Goal: Task Accomplishment & Management: Manage account settings

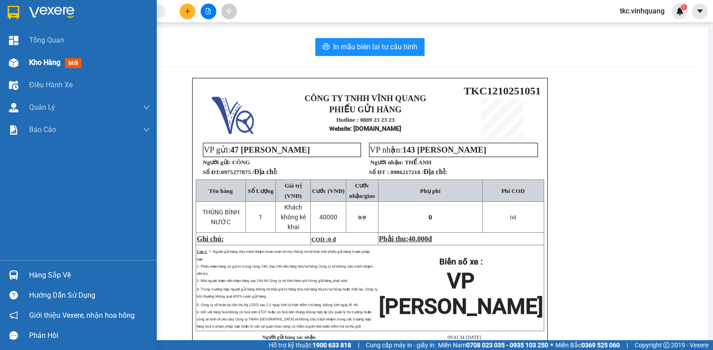
click at [51, 61] on span "Kho hàng" at bounding box center [44, 62] width 31 height 9
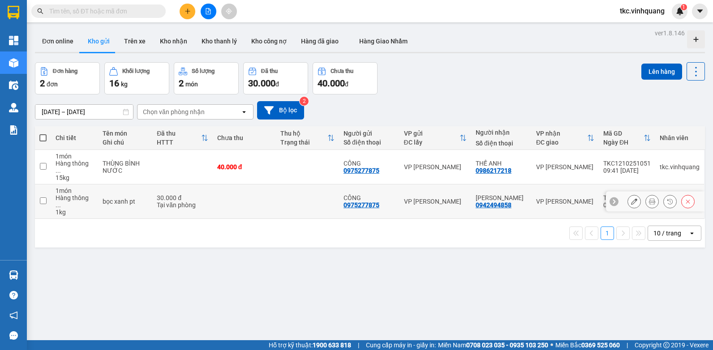
click at [649, 198] on icon at bounding box center [652, 201] width 6 height 6
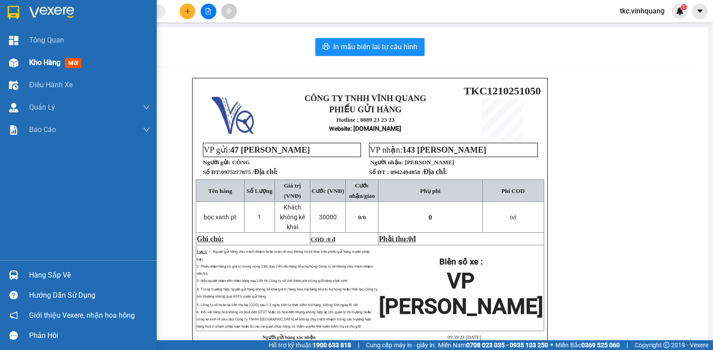
click at [15, 66] on img at bounding box center [13, 62] width 9 height 9
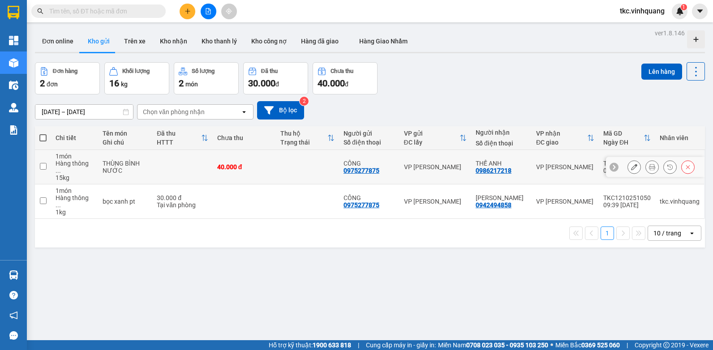
drag, startPoint x: 313, startPoint y: 166, endPoint x: 313, endPoint y: 184, distance: 17.9
click at [313, 166] on td at bounding box center [307, 167] width 63 height 34
checkbox input "true"
click at [313, 185] on td at bounding box center [307, 202] width 63 height 34
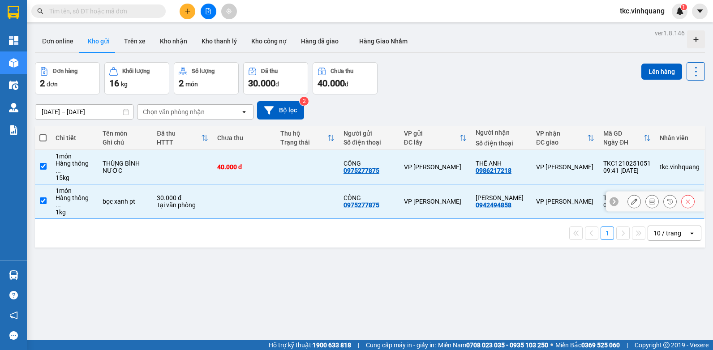
checkbox input "true"
click at [652, 70] on button "Lên hàng" at bounding box center [661, 72] width 41 height 16
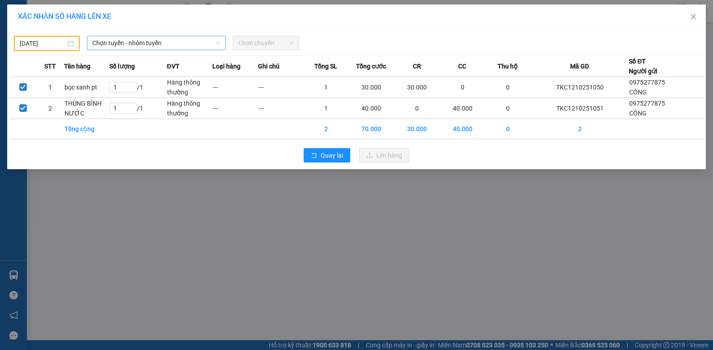
click at [211, 47] on span "Chọn tuyến - nhóm tuyến" at bounding box center [156, 42] width 128 height 13
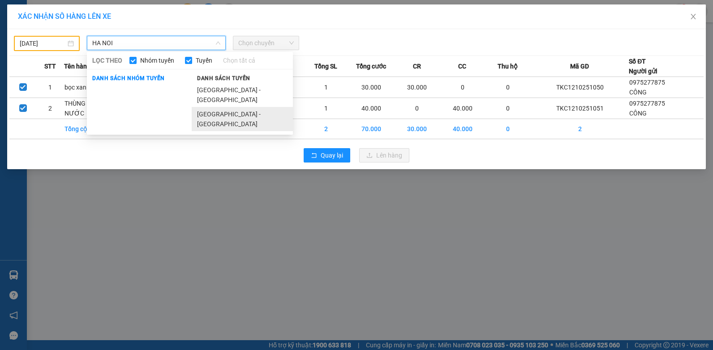
type input "HA NOI"
drag, startPoint x: 229, startPoint y: 103, endPoint x: 261, endPoint y: 63, distance: 51.3
click at [229, 107] on li "[GEOGRAPHIC_DATA] - [GEOGRAPHIC_DATA]" at bounding box center [242, 119] width 101 height 24
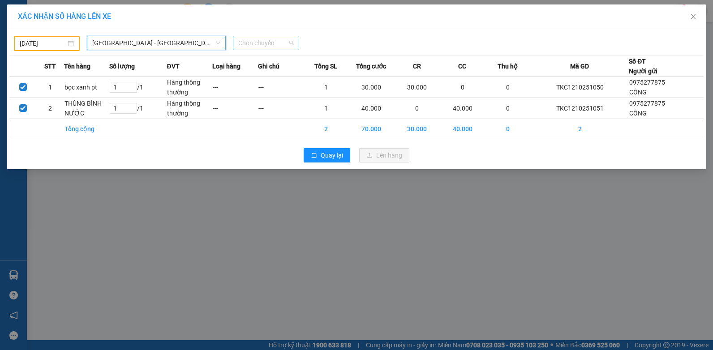
click at [273, 46] on span "Chọn chuyến" at bounding box center [265, 42] width 55 height 13
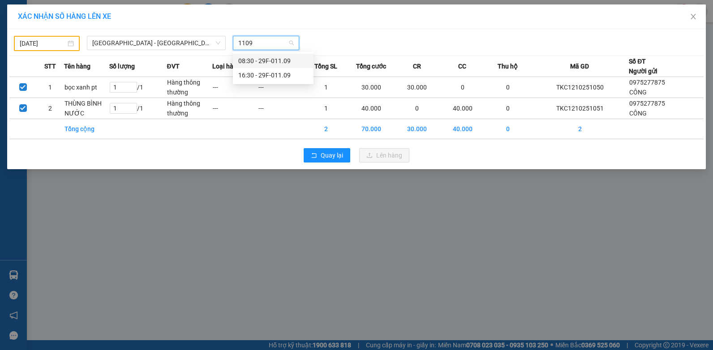
type input "1109"
click at [185, 43] on span "[GEOGRAPHIC_DATA] - [GEOGRAPHIC_DATA]" at bounding box center [156, 42] width 128 height 13
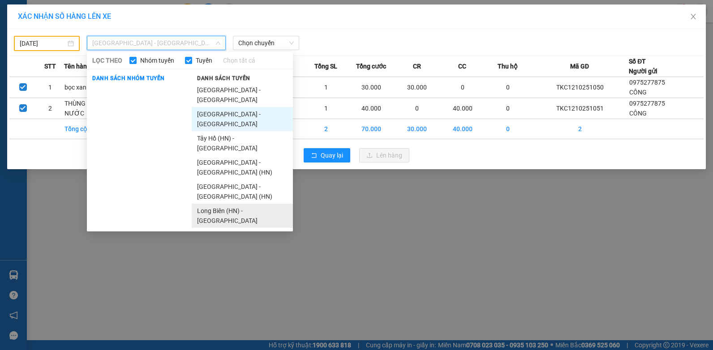
click at [241, 204] on li "Long Biên (HN) - [GEOGRAPHIC_DATA]" at bounding box center [242, 216] width 101 height 24
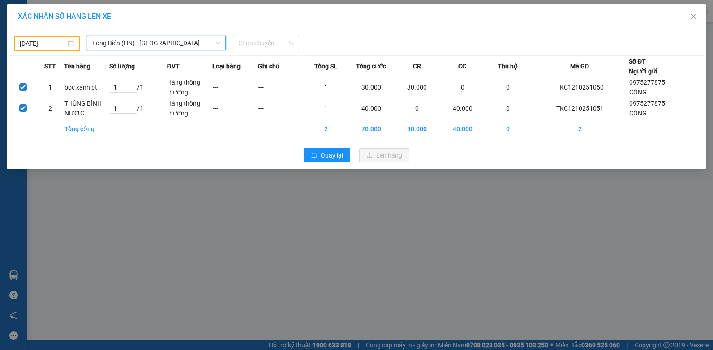
click at [270, 43] on span "Chọn chuyến" at bounding box center [265, 42] width 55 height 13
type input "1"
click at [385, 36] on div at bounding box center [445, 43] width 288 height 15
click at [134, 47] on span "Long Biên (HN) - [GEOGRAPHIC_DATA]" at bounding box center [156, 42] width 128 height 13
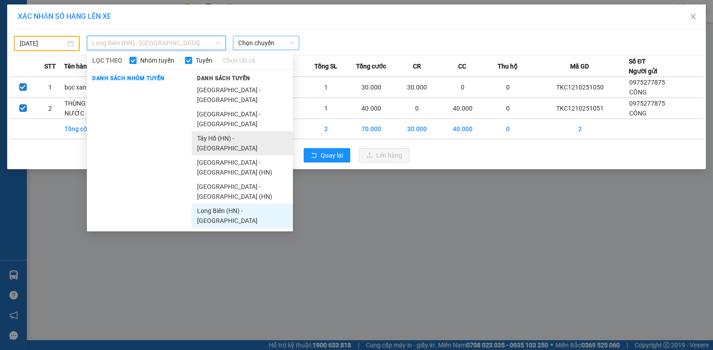
click at [238, 131] on li "Tây Hồ (HN) - [GEOGRAPHIC_DATA]" at bounding box center [242, 143] width 101 height 24
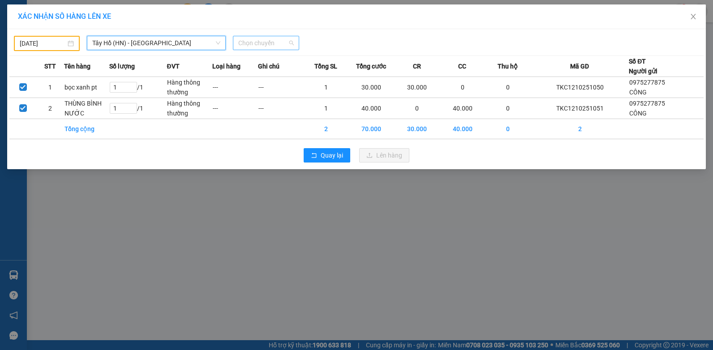
click at [269, 44] on span "Chọn chuyến" at bounding box center [265, 42] width 55 height 13
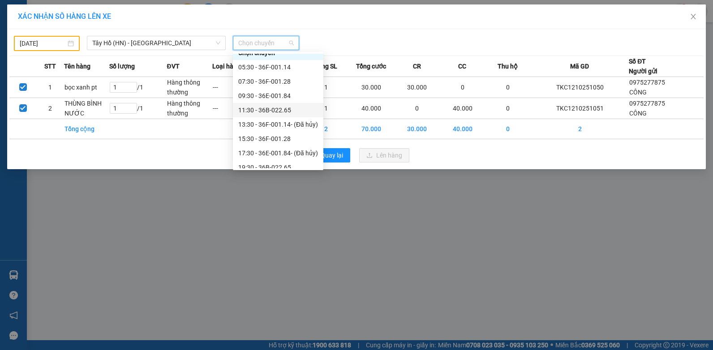
scroll to position [14, 0]
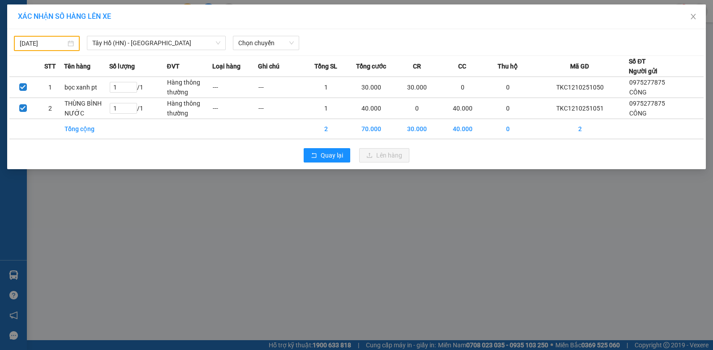
click at [72, 43] on div "[DATE]" at bounding box center [47, 44] width 54 height 10
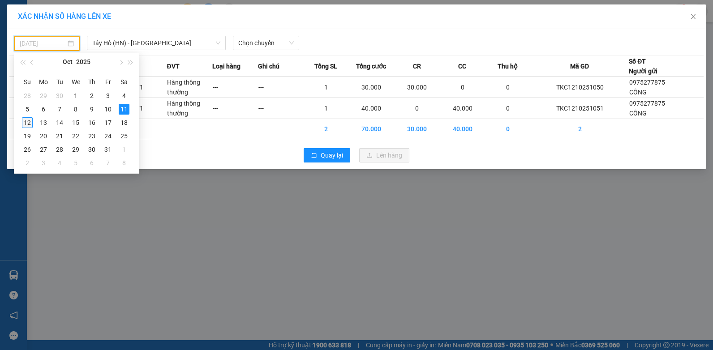
click at [29, 124] on div "12" at bounding box center [27, 122] width 11 height 11
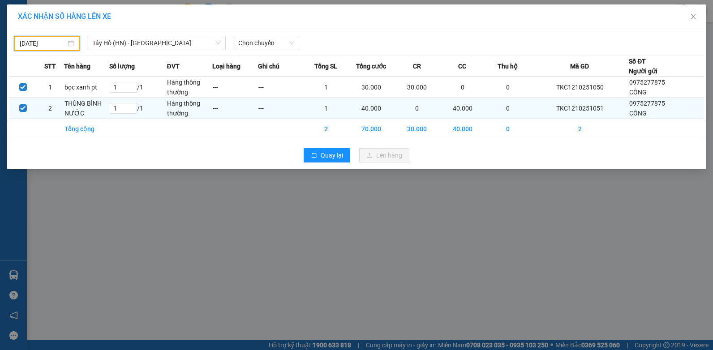
type input "[DATE]"
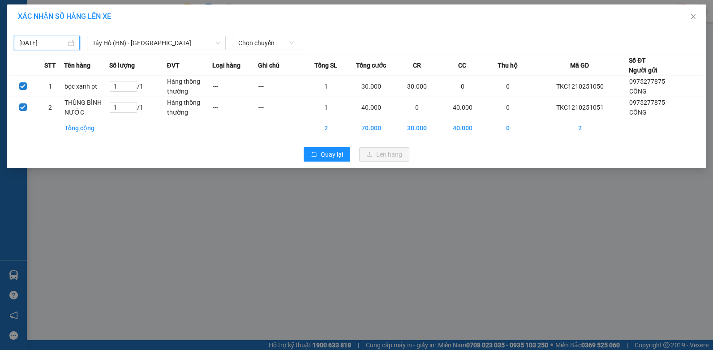
click at [181, 51] on div "[DATE] [GEOGRAPHIC_DATA] (HN) - [GEOGRAPHIC_DATA] LỌC THEO Nhóm tuyến Tuyến Chọ…" at bounding box center [356, 98] width 699 height 139
click at [182, 47] on span "Tây Hồ (HN) - [GEOGRAPHIC_DATA]" at bounding box center [156, 42] width 128 height 13
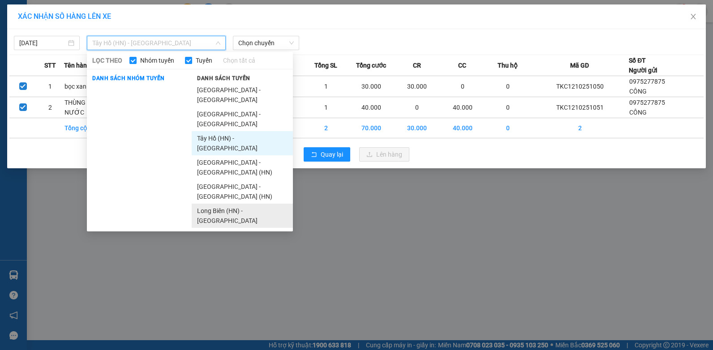
click at [257, 204] on li "Long Biên (HN) - [GEOGRAPHIC_DATA]" at bounding box center [242, 216] width 101 height 24
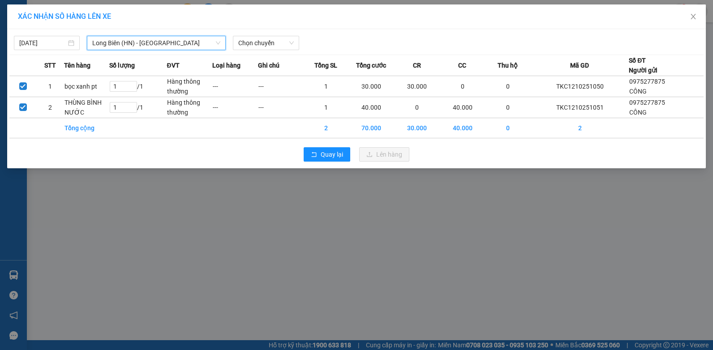
click at [274, 50] on div "[DATE] [GEOGRAPHIC_DATA] (HN) - [GEOGRAPHIC_DATA] [GEOGRAPHIC_DATA] ([GEOGRAPHI…" at bounding box center [356, 98] width 699 height 139
click at [275, 47] on span "Chọn chuyến" at bounding box center [265, 42] width 55 height 13
click at [192, 44] on span "Long Biên (HN) - [GEOGRAPHIC_DATA]" at bounding box center [156, 42] width 128 height 13
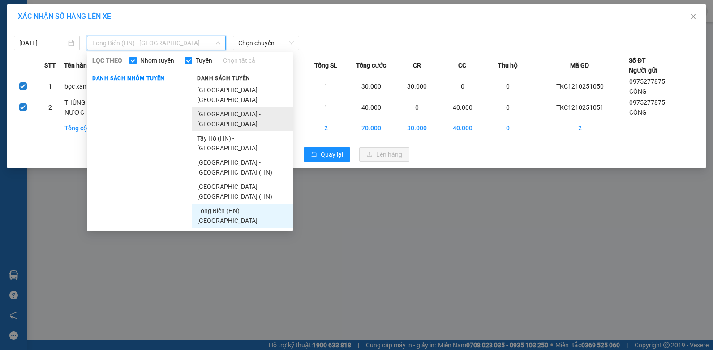
click at [247, 107] on li "[GEOGRAPHIC_DATA] - [GEOGRAPHIC_DATA]" at bounding box center [242, 119] width 101 height 24
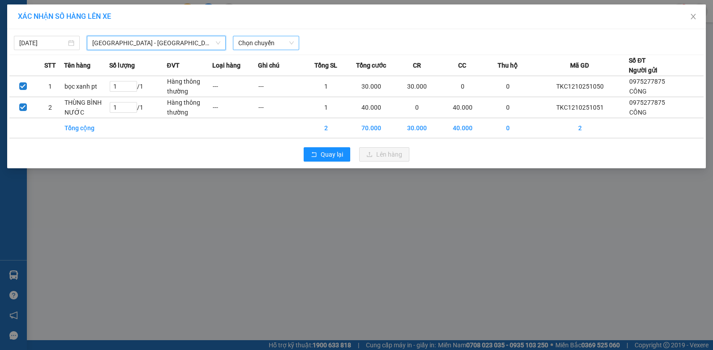
click at [253, 44] on span "Chọn chuyến" at bounding box center [265, 42] width 55 height 13
click at [339, 156] on span "Quay lại" at bounding box center [332, 155] width 22 height 10
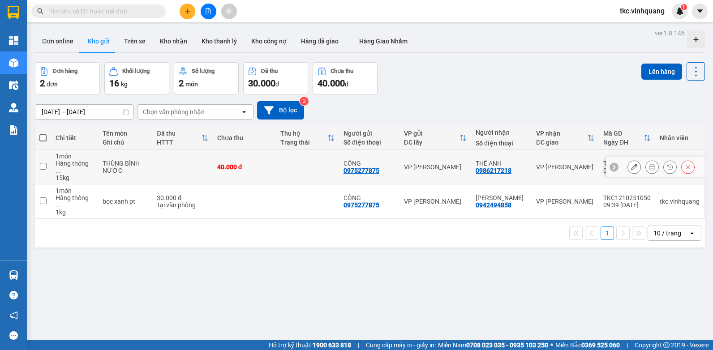
drag, startPoint x: 306, startPoint y: 163, endPoint x: 307, endPoint y: 180, distance: 17.0
click at [307, 163] on td at bounding box center [307, 167] width 63 height 34
checkbox input "true"
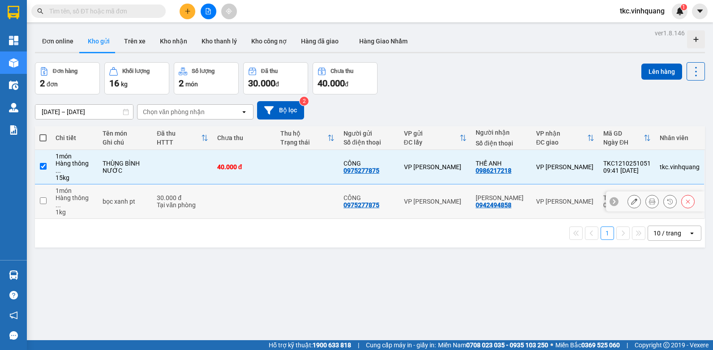
click at [305, 185] on td at bounding box center [307, 202] width 63 height 34
checkbox input "true"
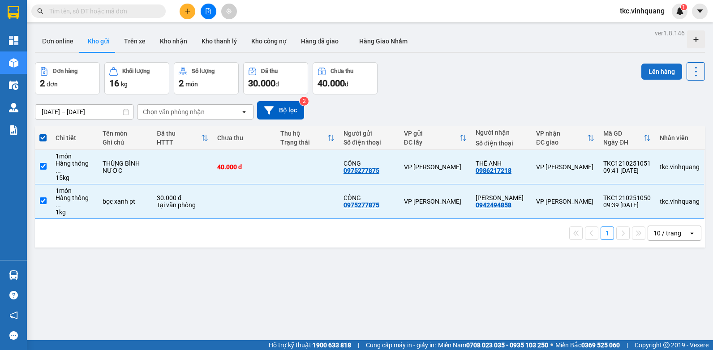
click at [656, 78] on button "Lên hàng" at bounding box center [661, 72] width 41 height 16
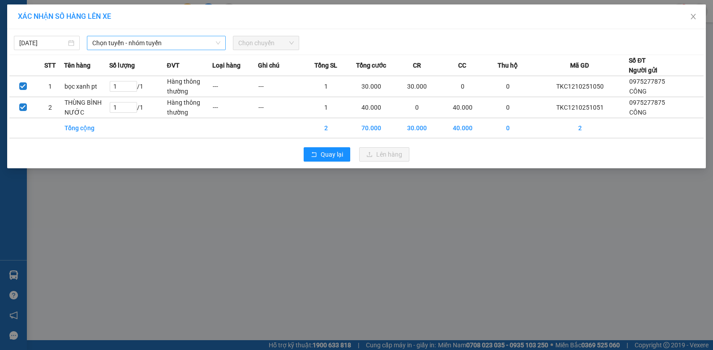
click at [195, 39] on span "Chọn tuyến - nhóm tuyến" at bounding box center [156, 42] width 128 height 13
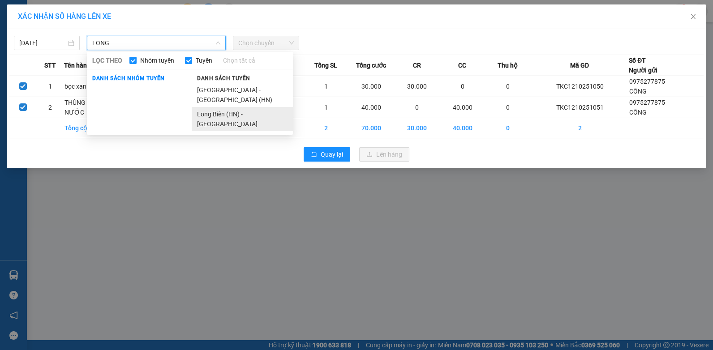
type input "LONG"
click at [220, 107] on li "Long Biên (HN) - [GEOGRAPHIC_DATA]" at bounding box center [242, 119] width 101 height 24
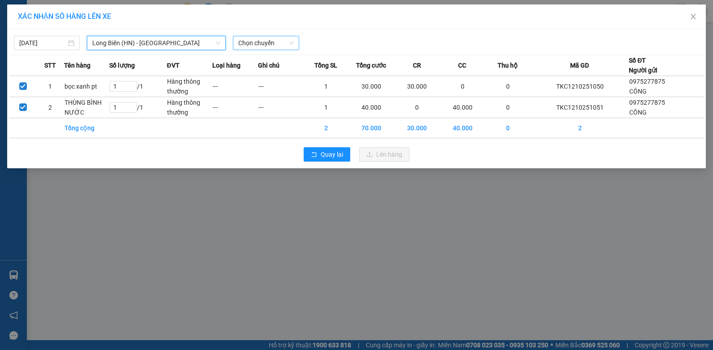
click at [262, 43] on span "Chọn chuyến" at bounding box center [265, 42] width 55 height 13
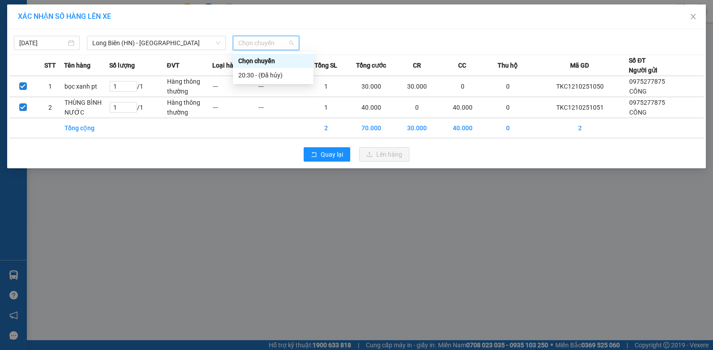
click at [332, 39] on div at bounding box center [445, 43] width 288 height 14
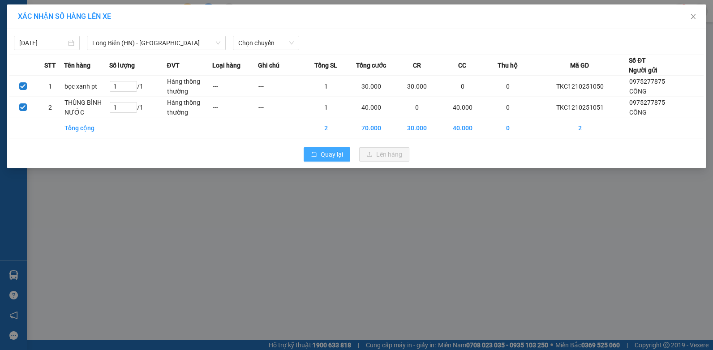
click at [322, 150] on span "Quay lại" at bounding box center [332, 155] width 22 height 10
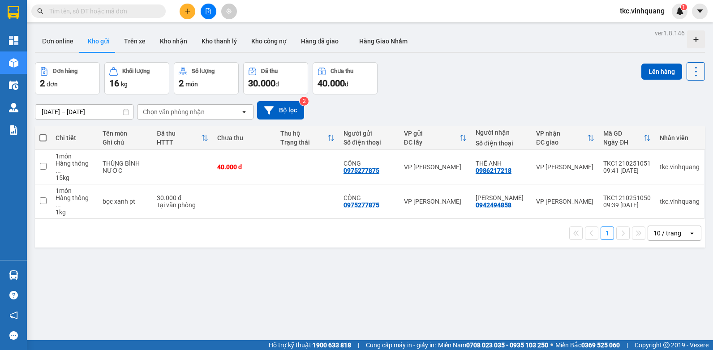
click at [687, 70] on button at bounding box center [696, 71] width 18 height 18
click at [575, 65] on div "Đơn hàng 2 đơn Khối lượng 16 kg Số lượng 2 món Đã thu 30.000 đ Chưa thu 40.000 …" at bounding box center [370, 78] width 670 height 32
click at [190, 159] on td at bounding box center [182, 167] width 60 height 34
checkbox input "true"
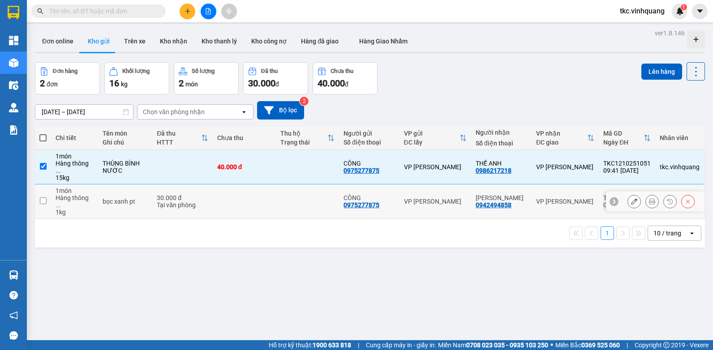
click at [191, 202] on div "Tại văn phòng" at bounding box center [183, 205] width 52 height 7
checkbox input "true"
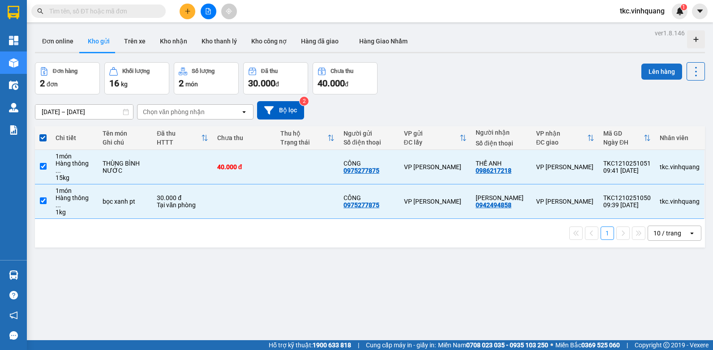
click at [641, 69] on button "Lên hàng" at bounding box center [661, 72] width 41 height 16
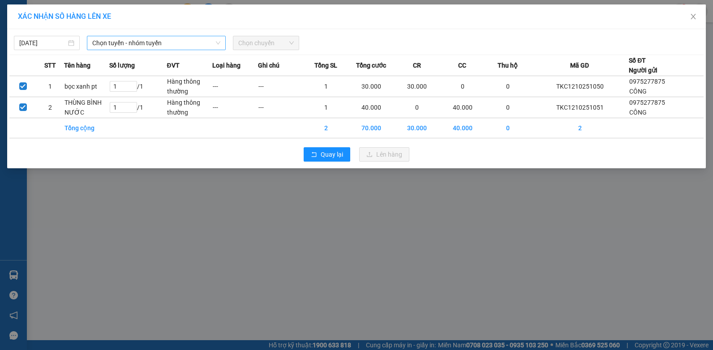
click at [138, 47] on span "Chọn tuyến - nhóm tuyến" at bounding box center [156, 42] width 128 height 13
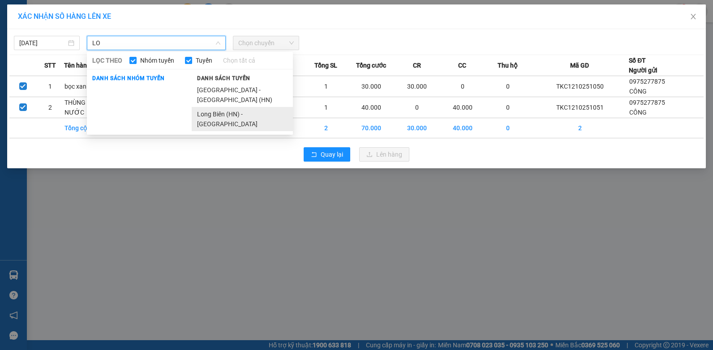
type input "LO"
click at [225, 107] on li "Long Biên (HN) - [GEOGRAPHIC_DATA]" at bounding box center [242, 119] width 101 height 24
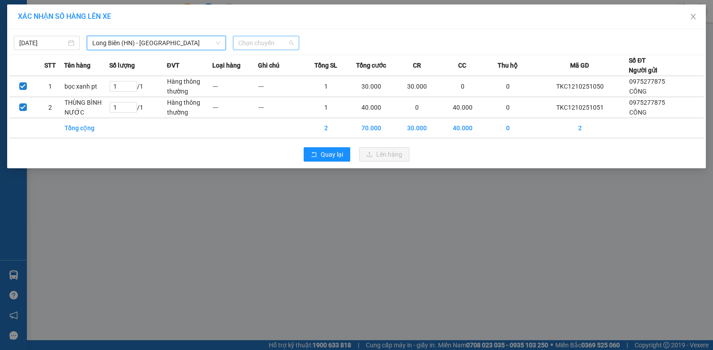
click at [255, 43] on span "Chọn chuyến" at bounding box center [265, 42] width 55 height 13
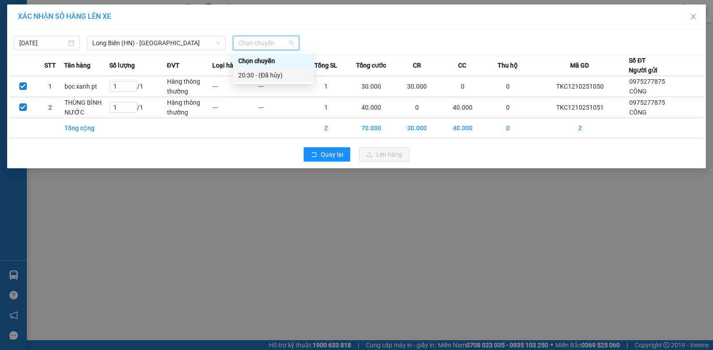
click at [261, 76] on div "20:30 - (Đã hủy)" at bounding box center [273, 75] width 70 height 10
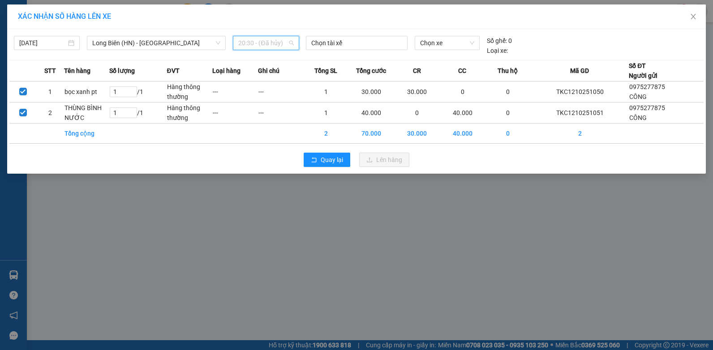
click at [282, 44] on span "20:30 - (Đã hủy)" at bounding box center [265, 42] width 55 height 13
click at [272, 62] on div "Chọn chuyến" at bounding box center [273, 61] width 70 height 10
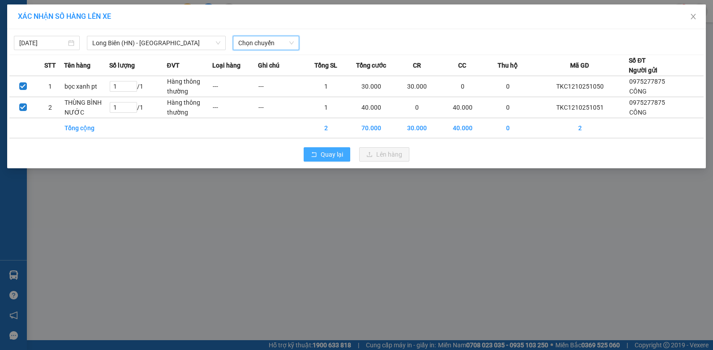
click at [330, 158] on span "Quay lại" at bounding box center [332, 155] width 22 height 10
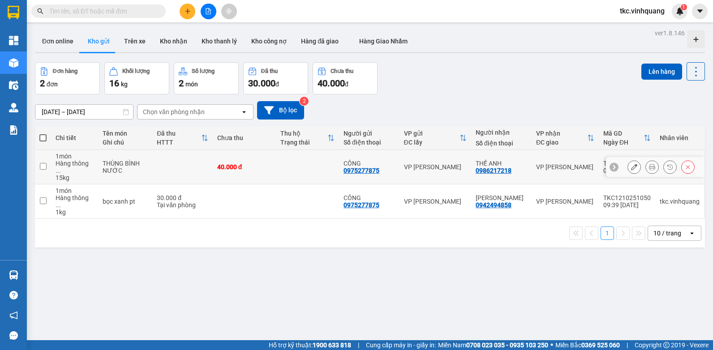
drag, startPoint x: 197, startPoint y: 160, endPoint x: 213, endPoint y: 193, distance: 36.1
click at [199, 162] on td at bounding box center [182, 167] width 60 height 34
checkbox input "true"
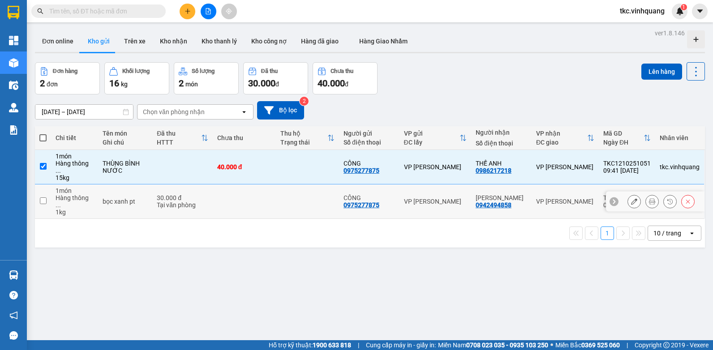
click at [213, 193] on td "30.000 đ Tại văn phòng" at bounding box center [182, 202] width 60 height 34
checkbox input "true"
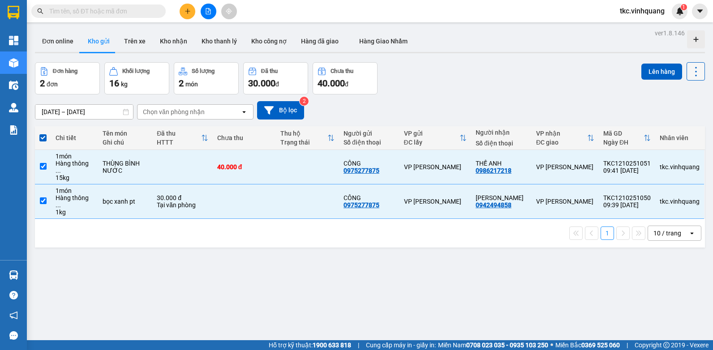
click at [691, 76] on icon at bounding box center [696, 71] width 13 height 13
click at [664, 130] on span "Làm mới" at bounding box center [676, 128] width 25 height 9
click at [658, 70] on button "Lên hàng" at bounding box center [661, 72] width 41 height 16
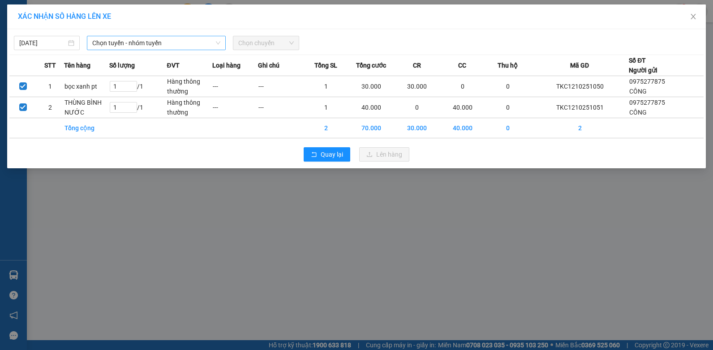
click at [157, 45] on span "Chọn tuyến - nhóm tuyến" at bounding box center [156, 42] width 128 height 13
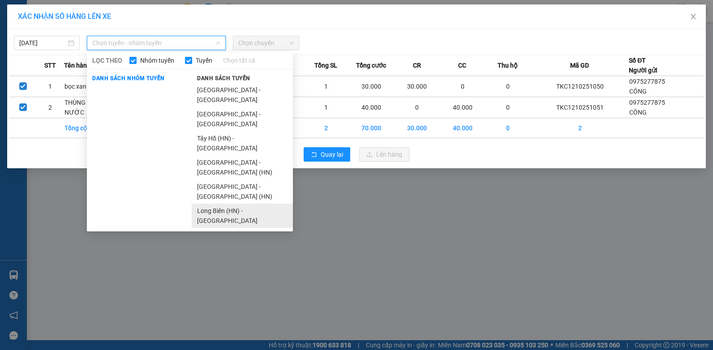
click at [227, 204] on li "Long Biên (HN) - [GEOGRAPHIC_DATA]" at bounding box center [242, 216] width 101 height 24
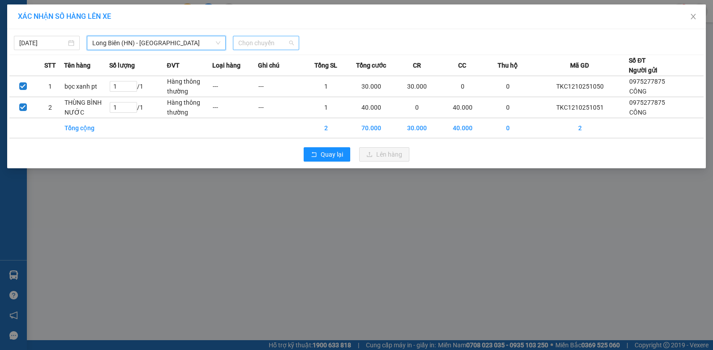
click at [262, 48] on span "Chọn chuyến" at bounding box center [265, 42] width 55 height 13
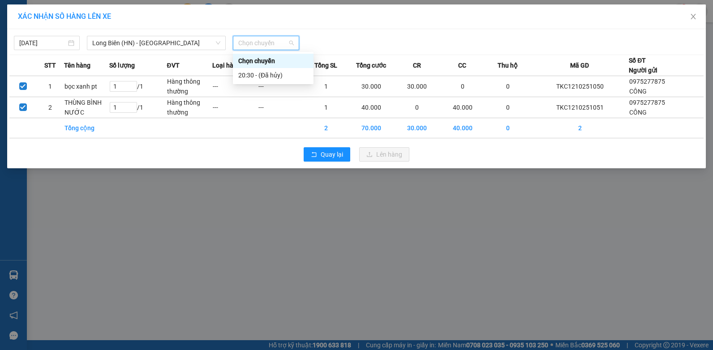
click at [251, 57] on div "Chọn chuyến" at bounding box center [273, 61] width 70 height 10
click at [281, 51] on div "[DATE] [GEOGRAPHIC_DATA] (HN) - [GEOGRAPHIC_DATA] LỌC THEO Nhóm tuyến Tuyến Chọ…" at bounding box center [356, 98] width 699 height 139
click at [282, 44] on span "Chọn chuyến" at bounding box center [265, 42] width 55 height 13
click at [274, 59] on div "Chọn chuyến" at bounding box center [273, 61] width 70 height 10
click at [337, 154] on span "Quay lại" at bounding box center [332, 155] width 22 height 10
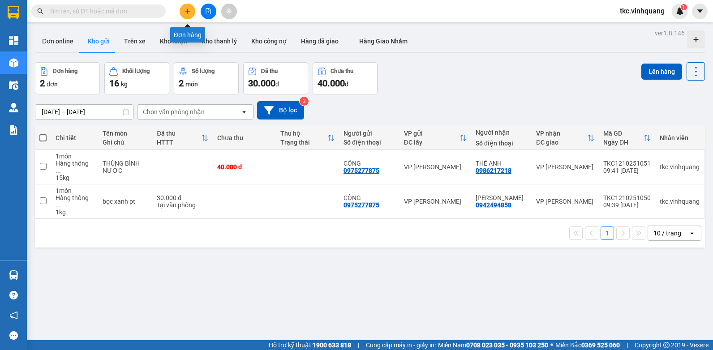
click at [182, 10] on button at bounding box center [188, 12] width 16 height 16
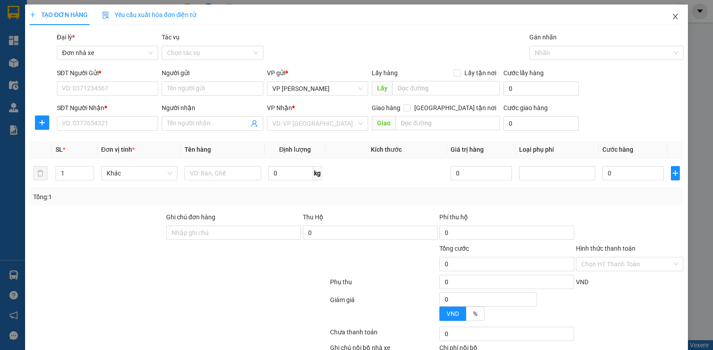
drag, startPoint x: 671, startPoint y: 17, endPoint x: 453, endPoint y: 20, distance: 218.1
click at [672, 18] on icon "close" at bounding box center [675, 16] width 7 height 7
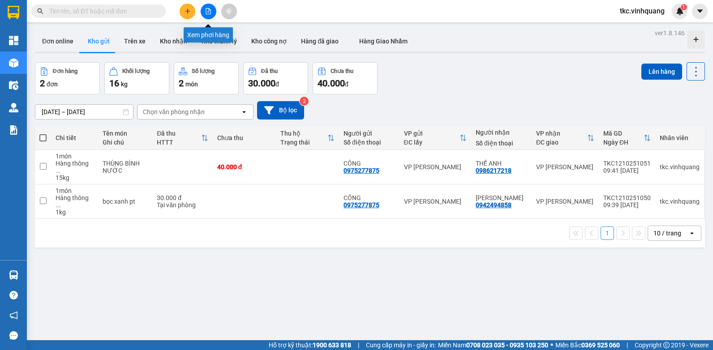
click at [210, 12] on icon "file-add" at bounding box center [208, 11] width 6 height 6
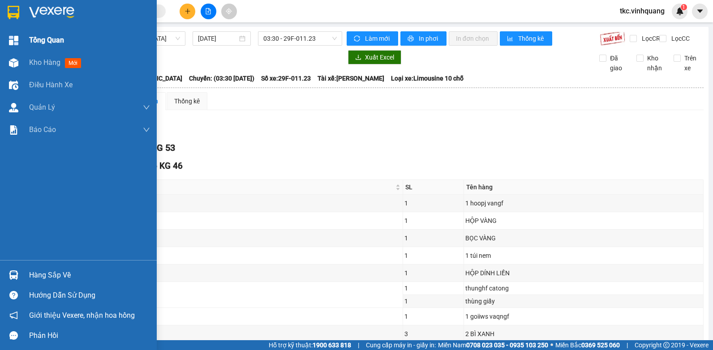
click at [45, 31] on div "Tổng Quan" at bounding box center [89, 40] width 121 height 22
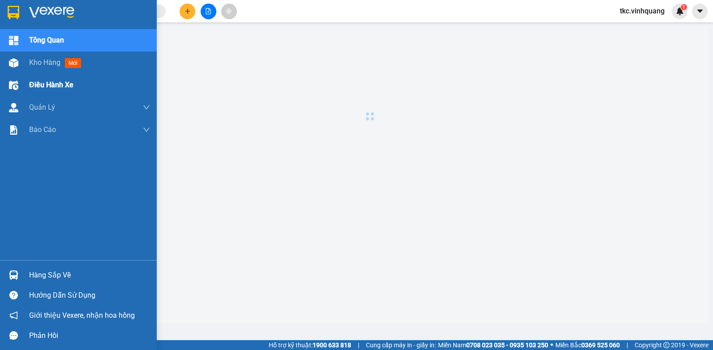
click at [56, 86] on span "Điều hành xe" at bounding box center [51, 84] width 44 height 11
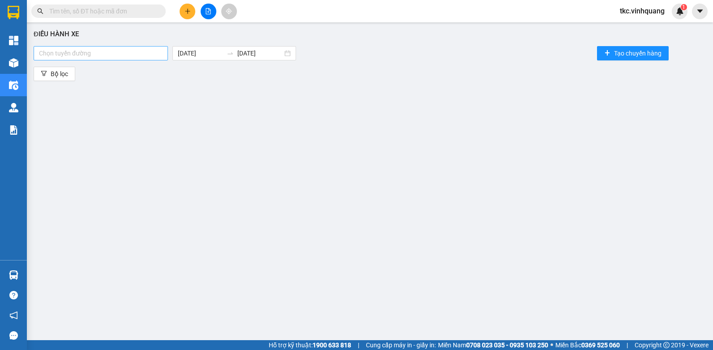
click at [88, 54] on div at bounding box center [101, 53] width 130 height 11
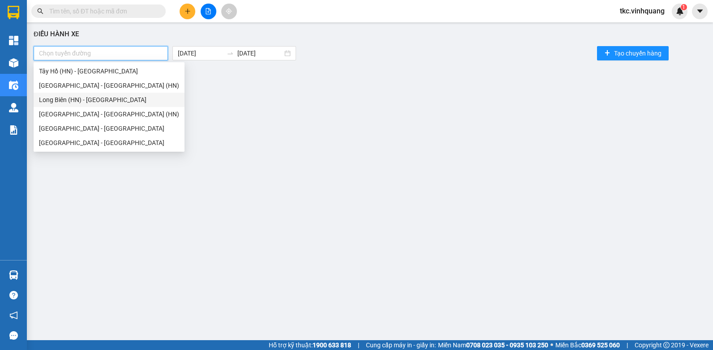
drag, startPoint x: 100, startPoint y: 99, endPoint x: 107, endPoint y: 100, distance: 7.2
click at [100, 99] on div "Long Biên (HN) - [GEOGRAPHIC_DATA]" at bounding box center [109, 100] width 140 height 10
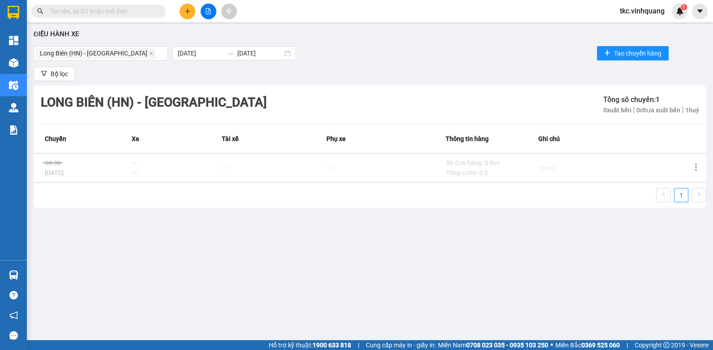
click at [307, 87] on div "Long Biên (HN) - [GEOGRAPHIC_DATA] Tổng số chuyến: 1 0 xuất bến 0 chưa xuất bến…" at bounding box center [370, 105] width 673 height 39
click at [630, 54] on span "Tạo chuyến hàng" at bounding box center [637, 53] width 47 height 10
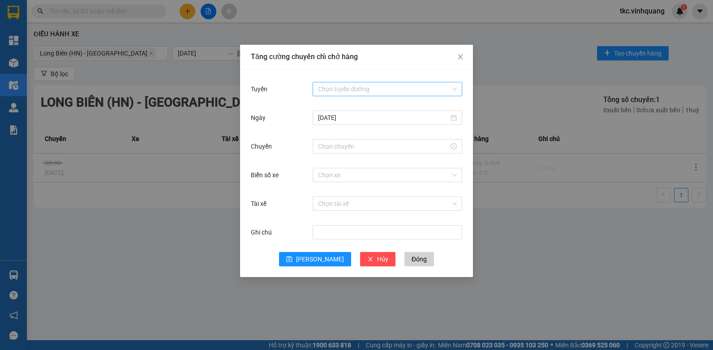
click at [364, 90] on input "Tuyến" at bounding box center [384, 88] width 133 height 13
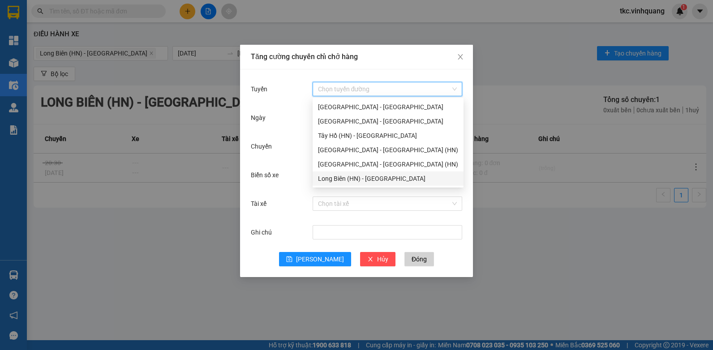
click at [358, 179] on div "Long Biên (HN) - [GEOGRAPHIC_DATA]" at bounding box center [388, 179] width 140 height 10
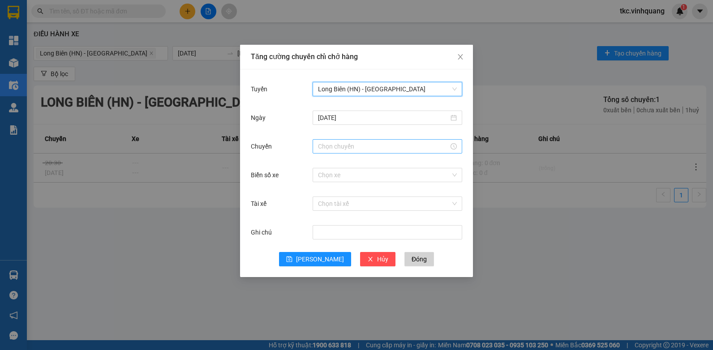
click at [355, 148] on input "Chuyến" at bounding box center [383, 147] width 131 height 10
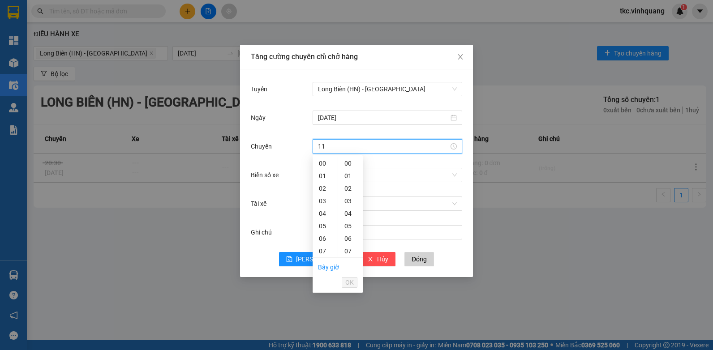
click at [379, 148] on input "11" at bounding box center [383, 147] width 131 height 10
click at [326, 169] on div "11" at bounding box center [325, 167] width 25 height 13
click at [349, 222] on div "30" at bounding box center [350, 226] width 25 height 13
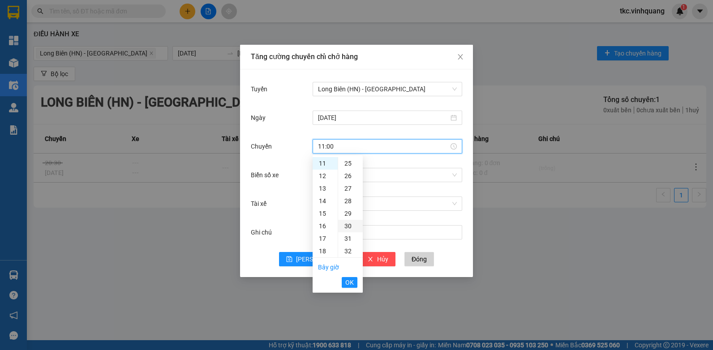
type input "11:30"
click at [420, 187] on div "Biển số xe Chọn xe" at bounding box center [356, 180] width 211 height 29
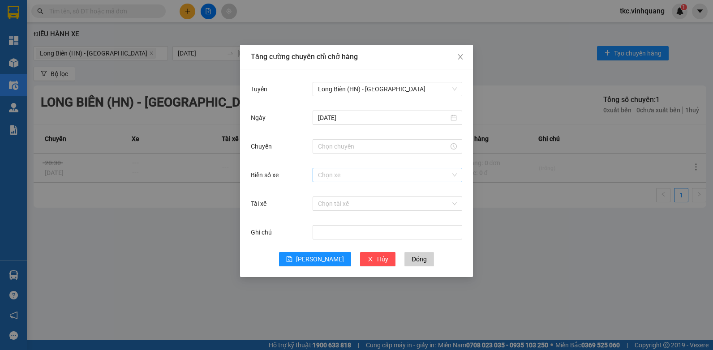
click at [414, 176] on input "Biển số xe" at bounding box center [384, 174] width 133 height 13
type input "1"
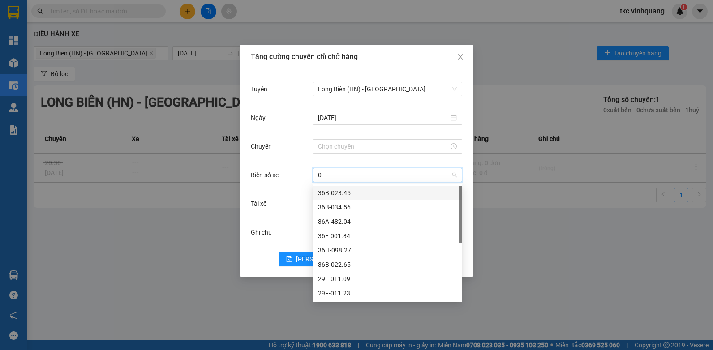
type input "09"
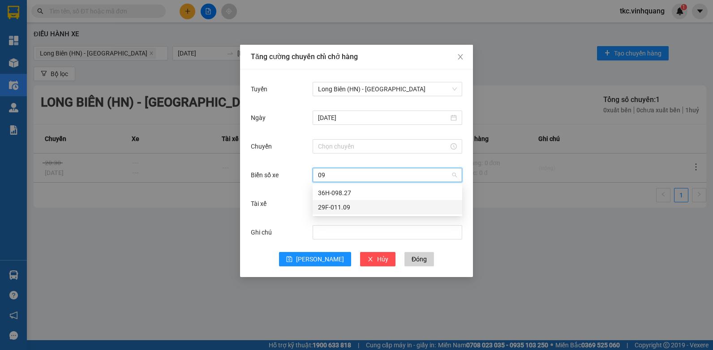
click at [374, 202] on div "29F-011.09" at bounding box center [388, 207] width 150 height 14
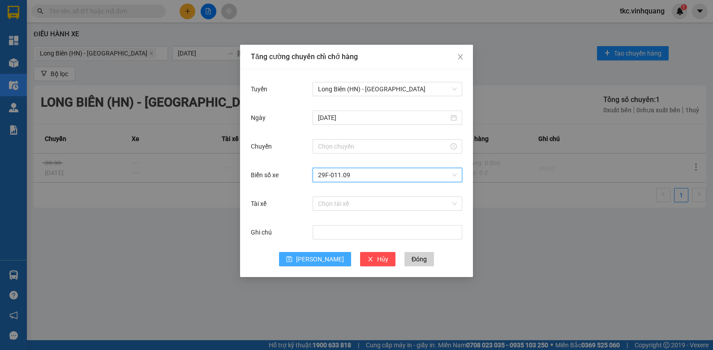
click at [322, 255] on span "[PERSON_NAME]" at bounding box center [320, 259] width 48 height 10
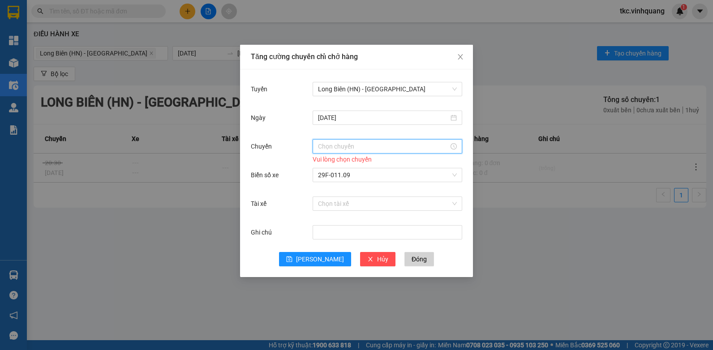
click at [346, 147] on input "Chuyến" at bounding box center [383, 147] width 131 height 10
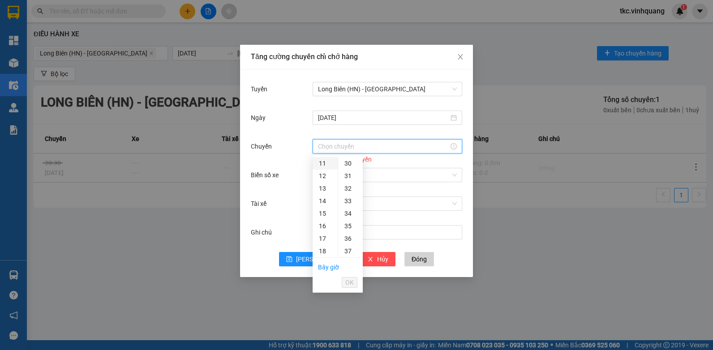
click at [322, 160] on div "11" at bounding box center [325, 163] width 25 height 13
click at [348, 281] on span "OK" at bounding box center [349, 283] width 9 height 10
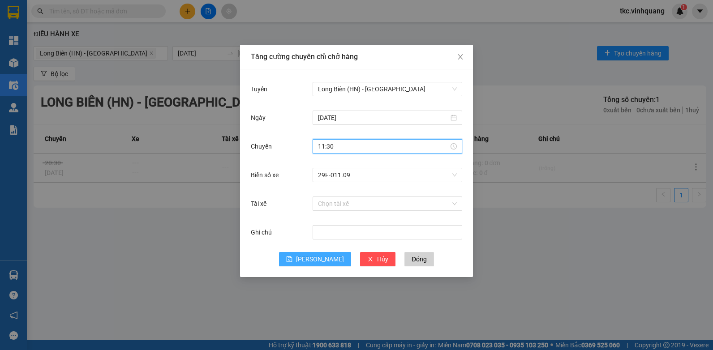
type input "11:30"
click at [292, 256] on icon "save" at bounding box center [289, 259] width 6 height 6
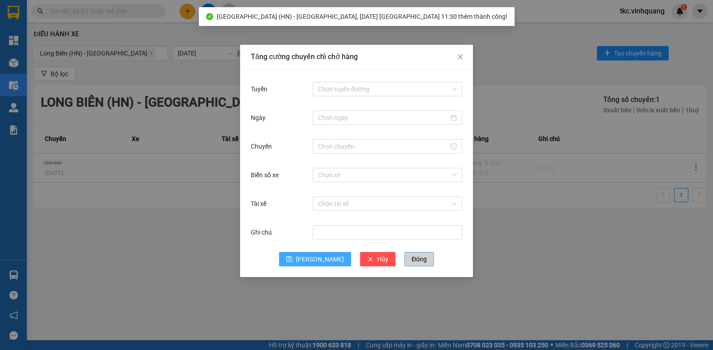
click at [412, 258] on span "Đóng" at bounding box center [419, 259] width 15 height 10
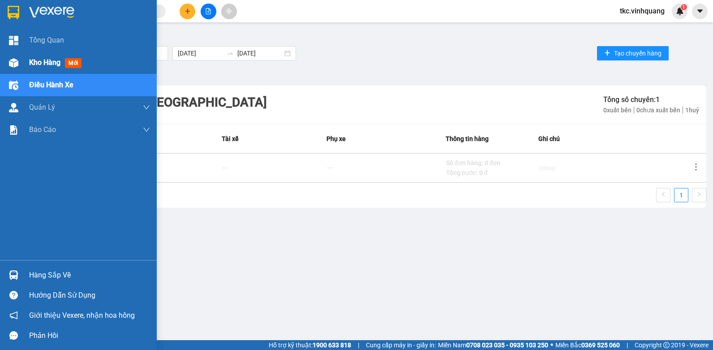
click at [47, 64] on span "Kho hàng" at bounding box center [44, 62] width 31 height 9
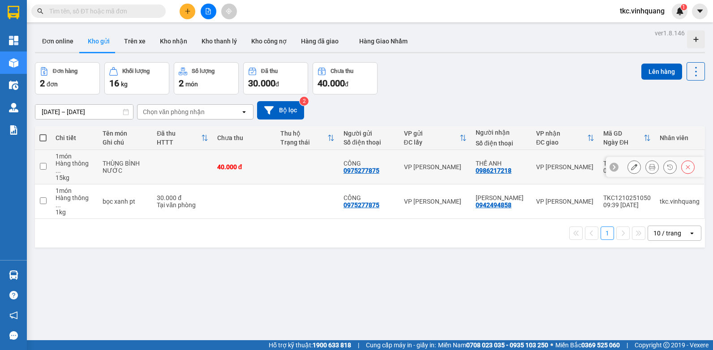
click at [351, 167] on div "0975277875" at bounding box center [362, 170] width 36 height 7
click at [327, 185] on td at bounding box center [307, 202] width 63 height 34
checkbox input "true"
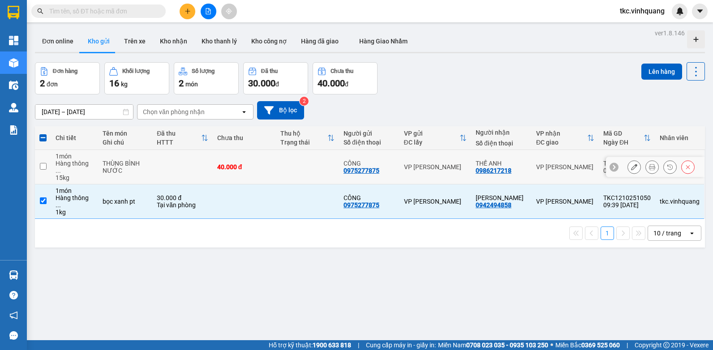
click at [327, 163] on td at bounding box center [307, 167] width 63 height 34
checkbox input "true"
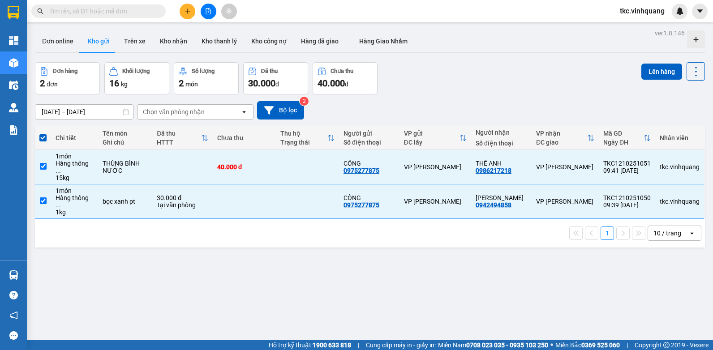
click at [641, 63] on div "Lên hàng" at bounding box center [673, 71] width 64 height 18
click at [644, 69] on button "Lên hàng" at bounding box center [661, 72] width 41 height 16
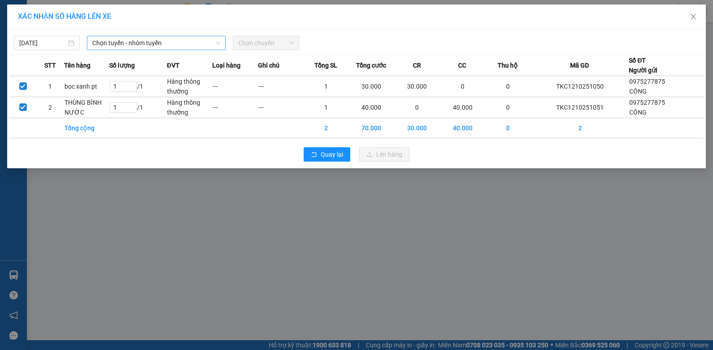
click at [139, 42] on span "Chọn tuyến - nhóm tuyến" at bounding box center [156, 42] width 128 height 13
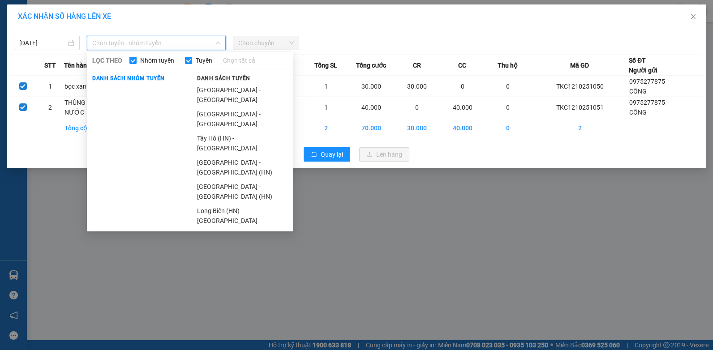
drag, startPoint x: 228, startPoint y: 160, endPoint x: 248, endPoint y: 126, distance: 39.7
click at [229, 204] on li "Long Biên (HN) - [GEOGRAPHIC_DATA]" at bounding box center [242, 216] width 101 height 24
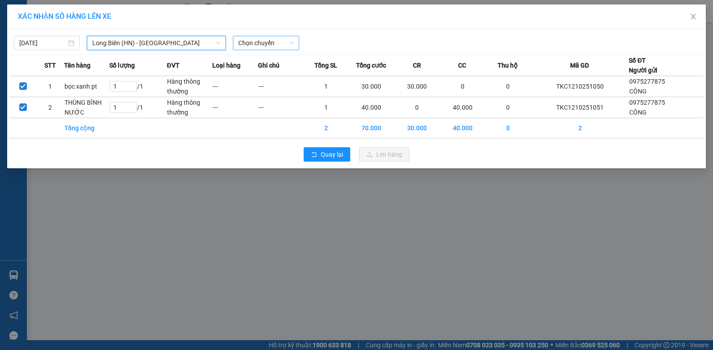
click at [263, 49] on span "Chọn chuyến" at bounding box center [265, 42] width 55 height 13
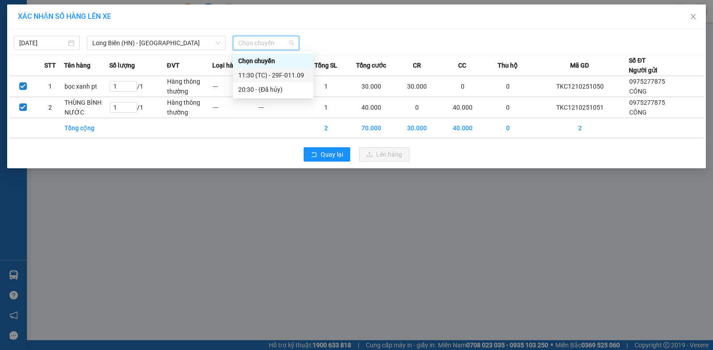
click at [266, 77] on div "11:30 (TC) - 29F-011.09" at bounding box center [273, 75] width 70 height 10
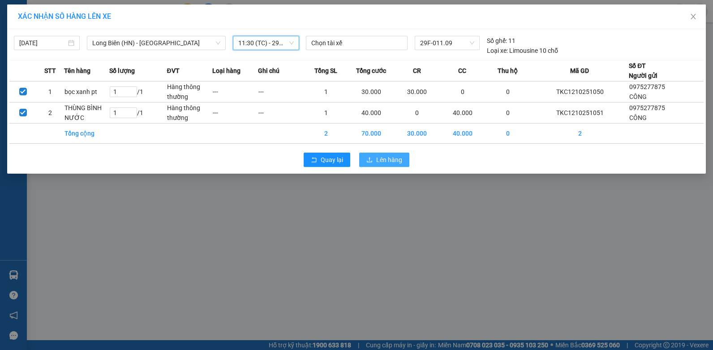
click at [376, 159] on button "Lên hàng" at bounding box center [384, 160] width 50 height 14
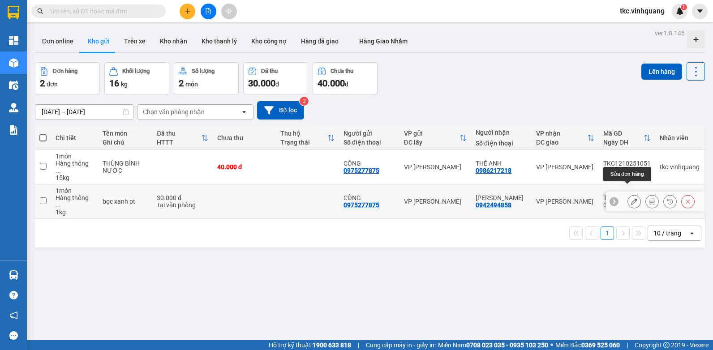
click at [631, 198] on icon at bounding box center [634, 201] width 6 height 6
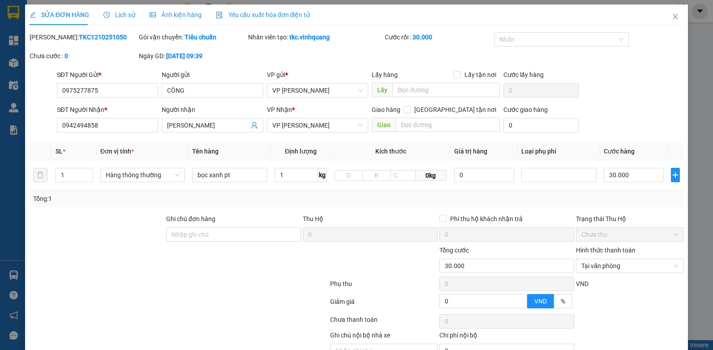
click at [86, 34] on b "TKC1210251050" at bounding box center [103, 37] width 48 height 7
copy b "TKC1210251050"
